Goal: Transaction & Acquisition: Purchase product/service

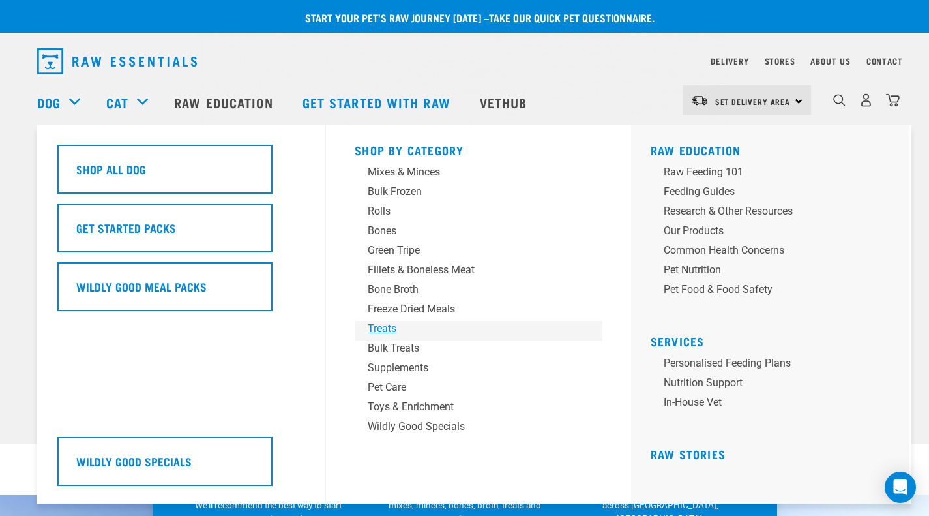
click at [384, 327] on div "Treats" at bounding box center [469, 329] width 203 height 16
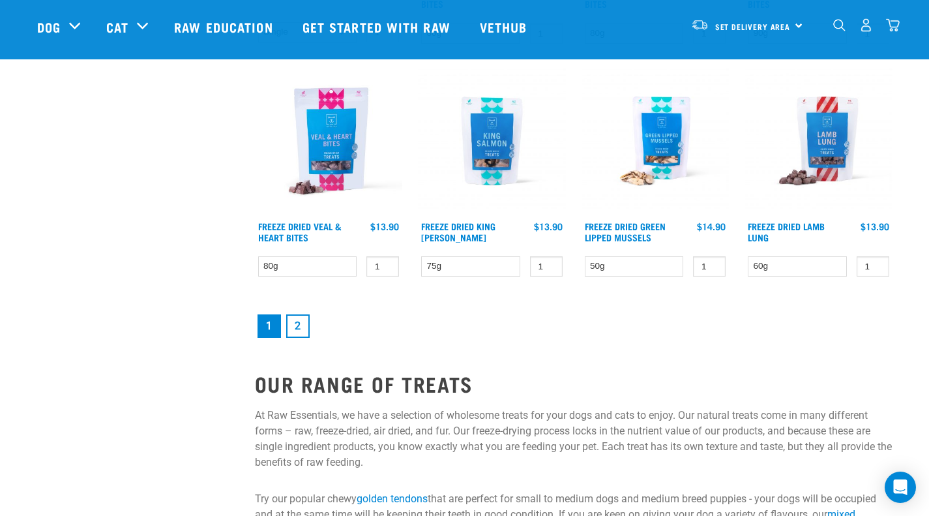
scroll to position [1760, 0]
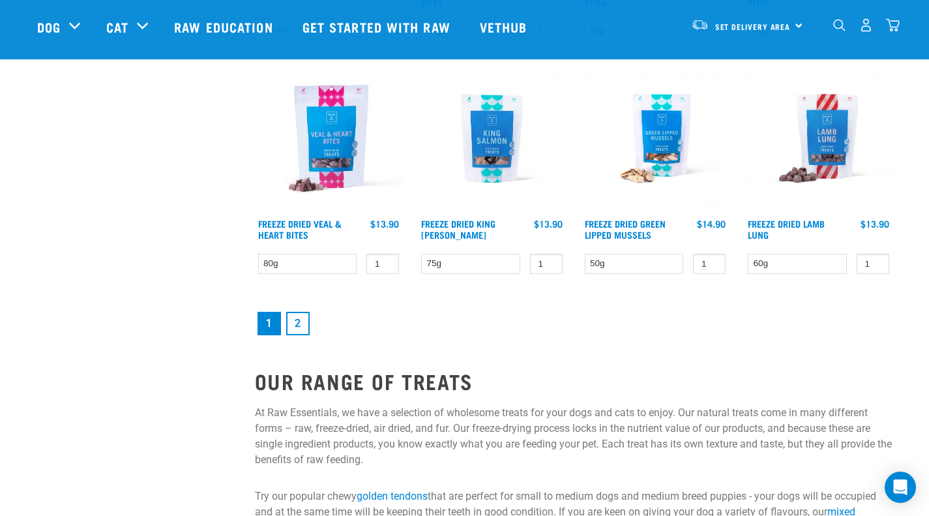
click at [300, 324] on link "2" at bounding box center [297, 323] width 23 height 23
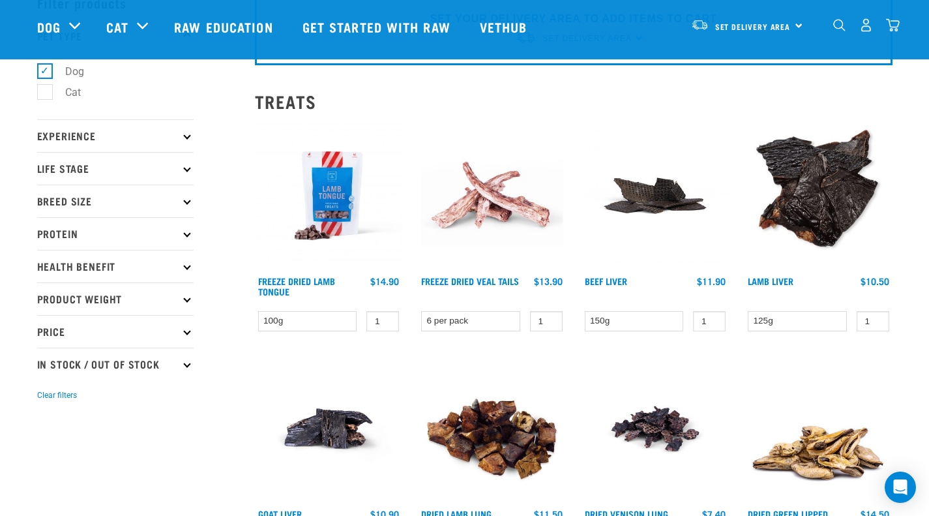
scroll to position [130, 0]
